Goal: Information Seeking & Learning: Learn about a topic

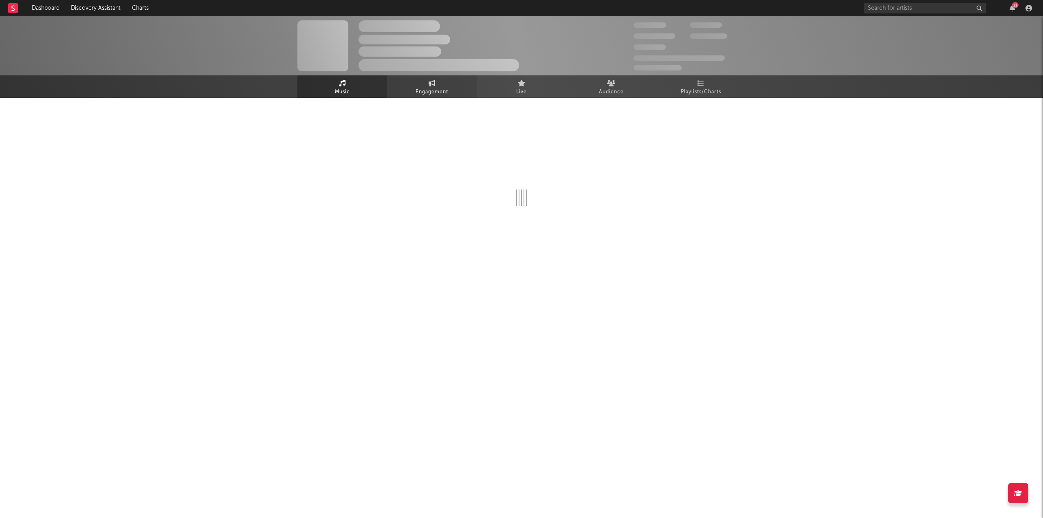
click at [420, 87] on span "Engagement" at bounding box center [432, 92] width 33 height 10
select select "1w"
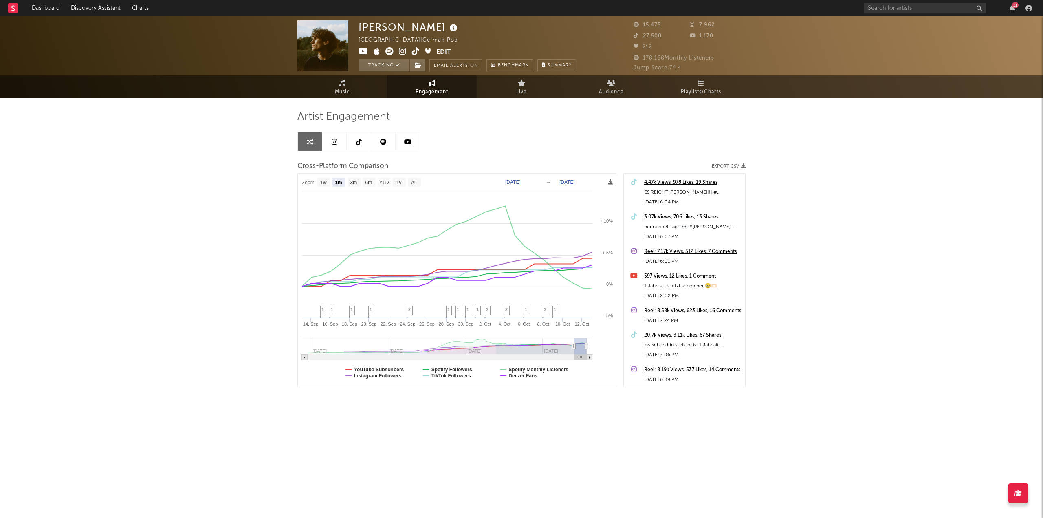
click at [369, 187] on rect at bounding box center [457, 280] width 319 height 213
click at [371, 180] on text "6m" at bounding box center [368, 183] width 7 height 6
select select "6m"
type input "[DATE]"
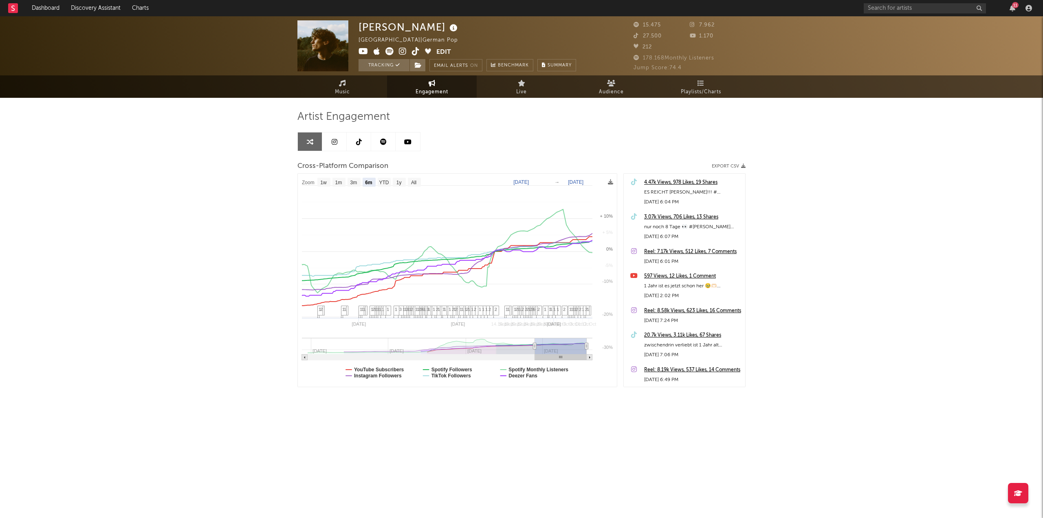
select select "6m"
